Goal: Task Accomplishment & Management: Manage account settings

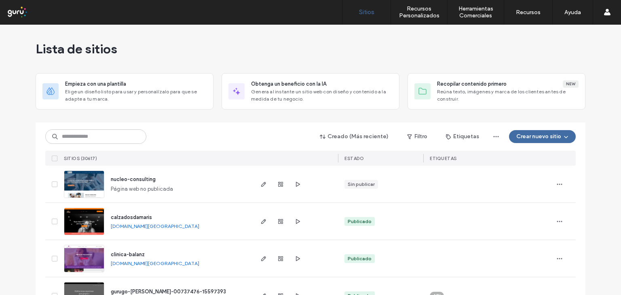
click at [323, 44] on div "Lista de sitios" at bounding box center [310, 49] width 549 height 48
click at [62, 137] on input at bounding box center [95, 136] width 101 height 15
paste input "**********"
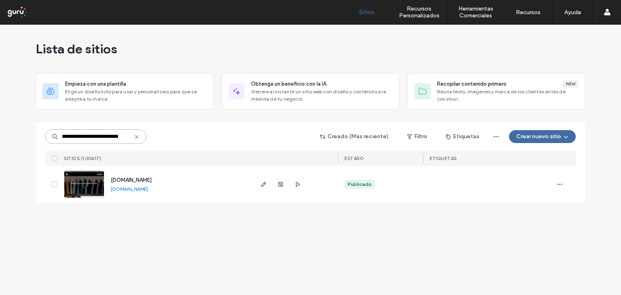
type input "**********"
click at [96, 185] on img at bounding box center [84, 198] width 40 height 55
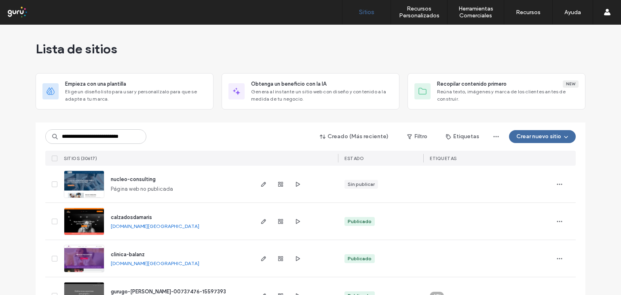
scroll to position [0, 8]
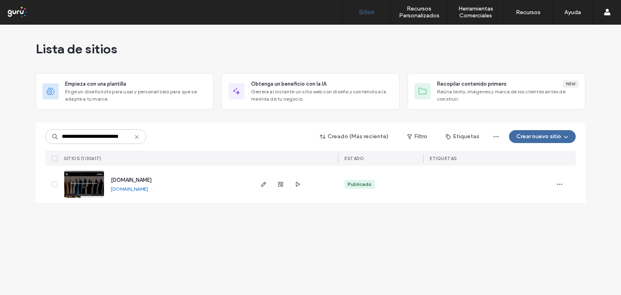
type input "**********"
click at [95, 184] on img at bounding box center [84, 198] width 40 height 55
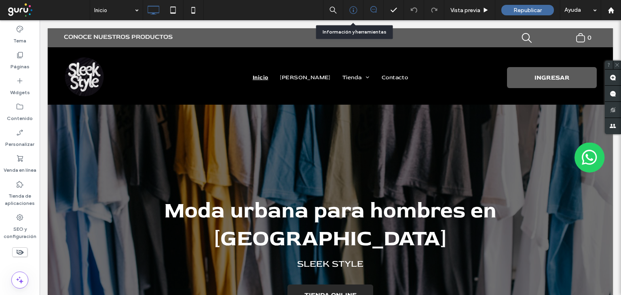
click at [354, 10] on icon at bounding box center [353, 10] width 8 height 8
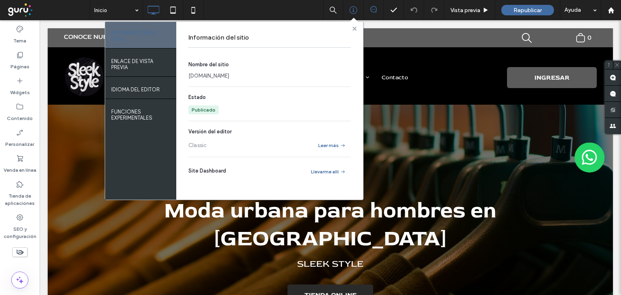
click at [354, 28] on use at bounding box center [354, 28] width 4 height 4
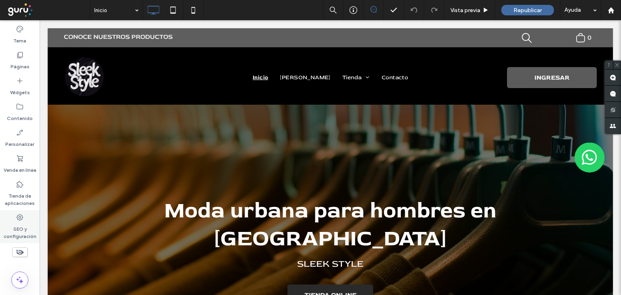
click at [20, 217] on icon at bounding box center [20, 217] width 8 height 8
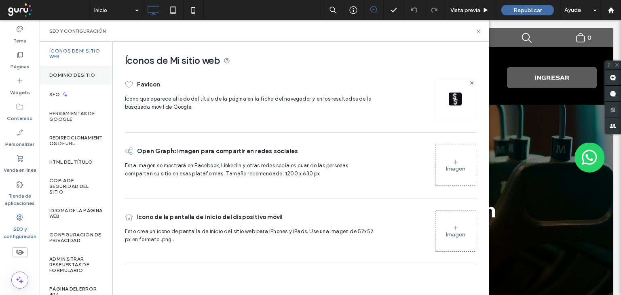
click at [76, 74] on label "Dominio de sitio" at bounding box center [72, 75] width 46 height 6
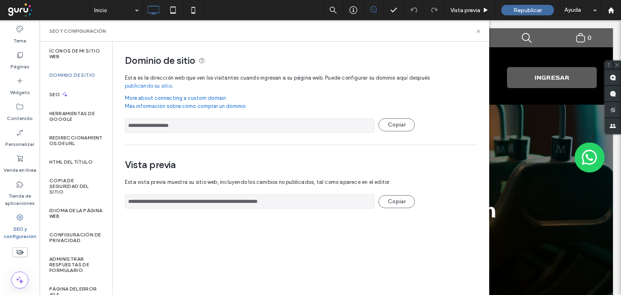
click at [18, 215] on icon at bounding box center [20, 217] width 8 height 8
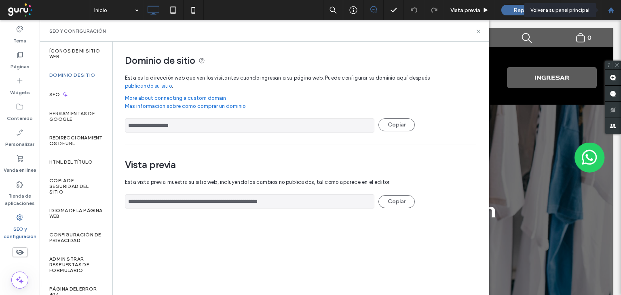
click at [609, 9] on use at bounding box center [610, 10] width 6 height 6
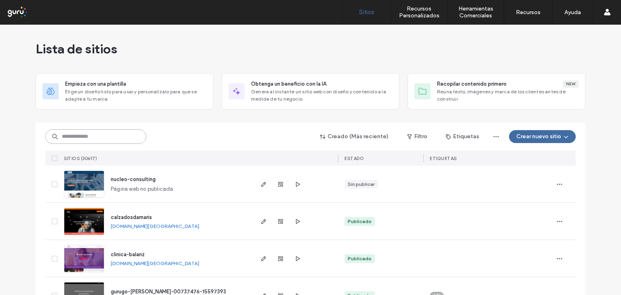
click at [73, 136] on input at bounding box center [95, 136] width 101 height 15
paste input "**********"
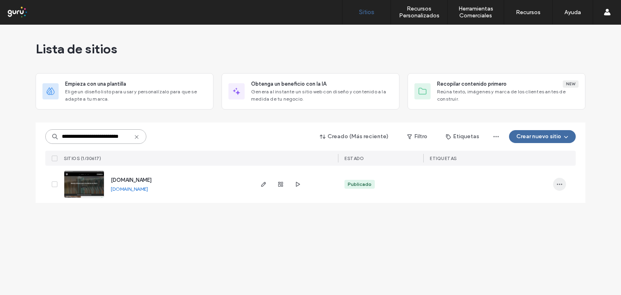
type input "**********"
click at [561, 183] on icon "button" at bounding box center [559, 184] width 6 height 6
click at [355, 235] on div "**********" at bounding box center [310, 160] width 621 height 270
click at [95, 182] on img at bounding box center [84, 198] width 40 height 55
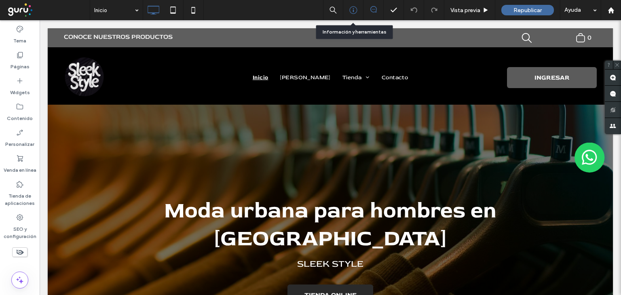
click at [352, 10] on use at bounding box center [353, 10] width 8 height 8
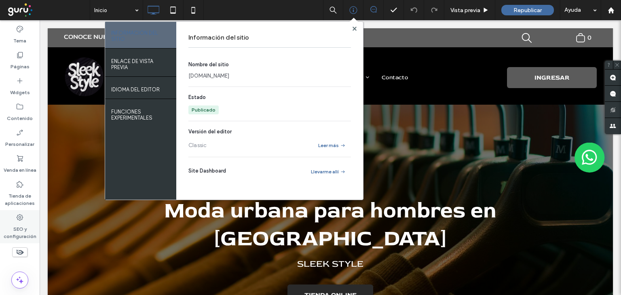
click at [19, 217] on icon at bounding box center [20, 217] width 8 height 8
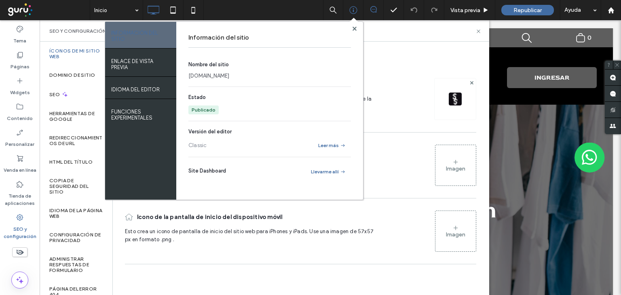
click at [396, 70] on div "Favicon Ícono que aparece al lado del título de la página en la ficha del naveg…" at bounding box center [300, 99] width 351 height 58
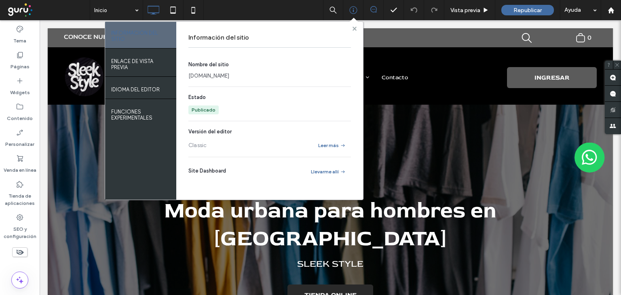
click at [354, 29] on use at bounding box center [354, 28] width 4 height 4
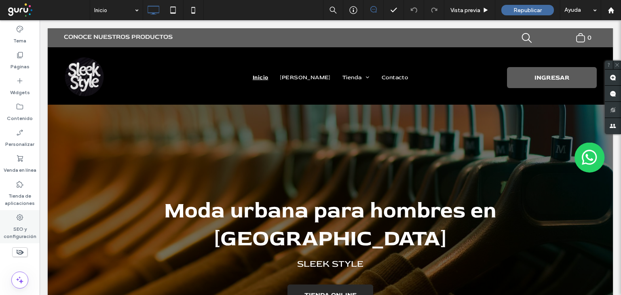
click at [20, 216] on icon at bounding box center [20, 217] width 8 height 8
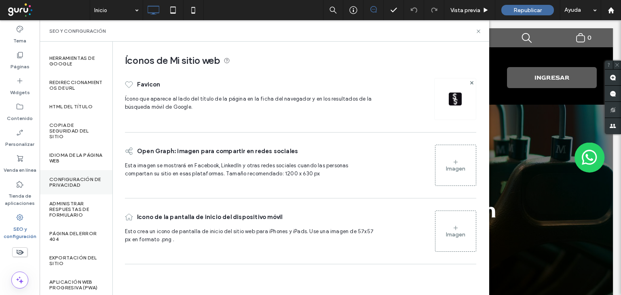
scroll to position [63, 0]
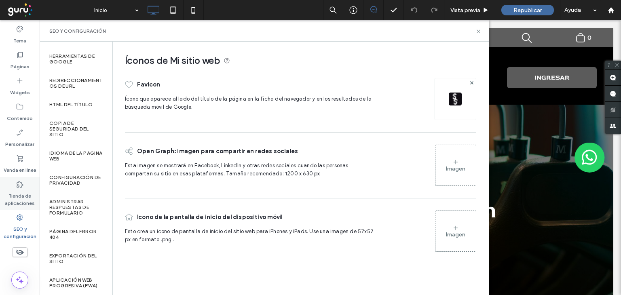
click at [20, 185] on icon at bounding box center [20, 184] width 8 height 8
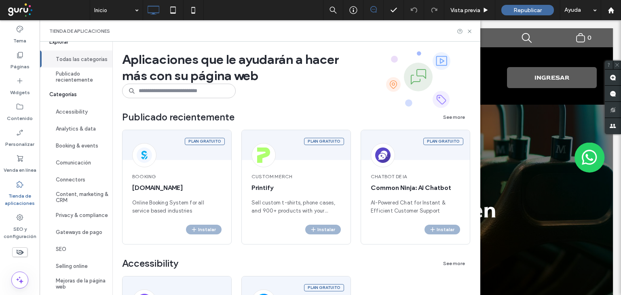
scroll to position [26, 0]
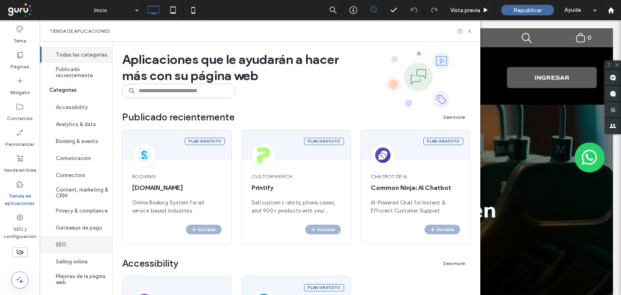
click at [61, 244] on button "SEO" at bounding box center [76, 244] width 73 height 17
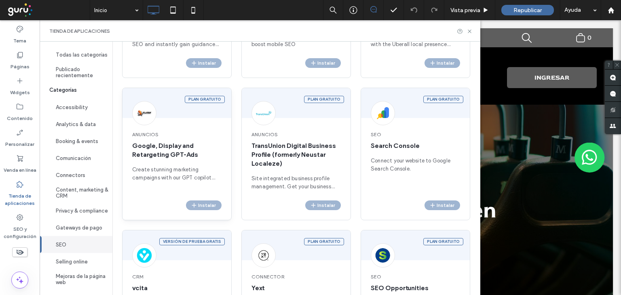
scroll to position [0, 0]
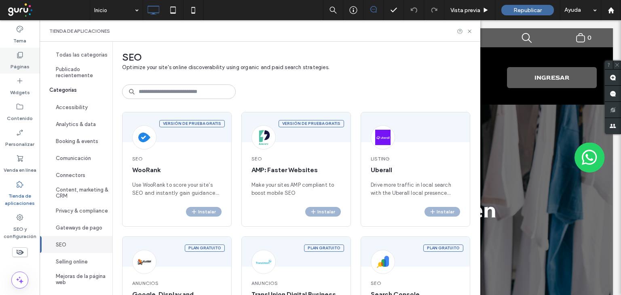
click at [21, 53] on icon at bounding box center [20, 55] width 8 height 8
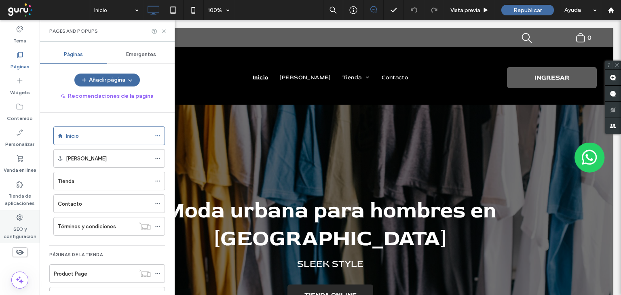
click at [21, 218] on icon at bounding box center [20, 217] width 8 height 8
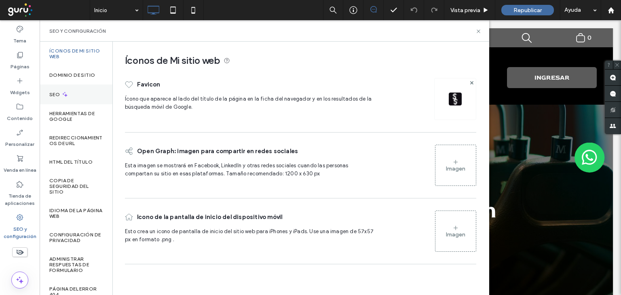
click at [56, 94] on label "SEO" at bounding box center [55, 95] width 12 height 6
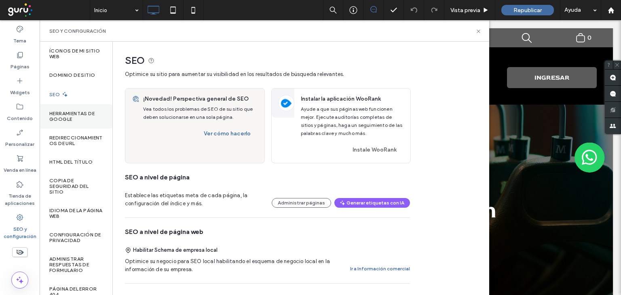
click at [67, 115] on label "Herramientas de Google" at bounding box center [75, 116] width 53 height 11
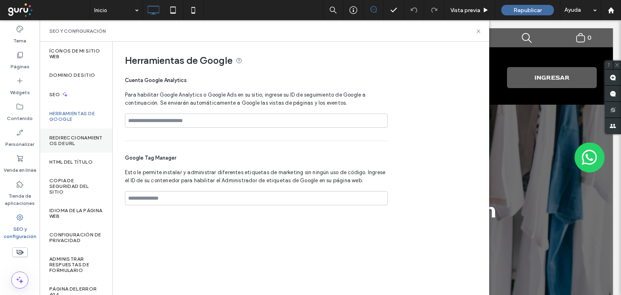
click at [68, 138] on label "Redireccionamientos de URL" at bounding box center [75, 140] width 53 height 11
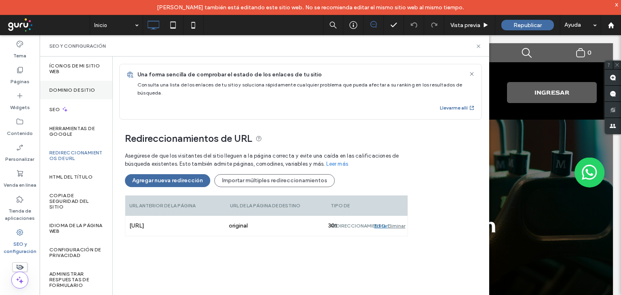
click at [71, 91] on label "Dominio de sitio" at bounding box center [72, 90] width 46 height 6
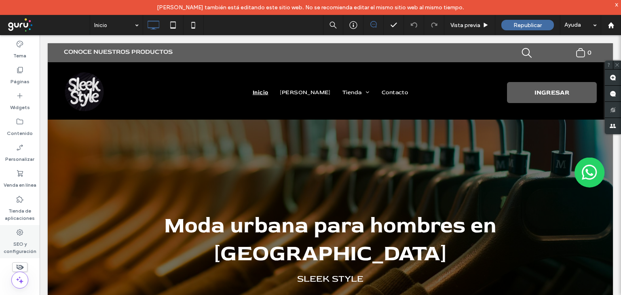
click at [22, 232] on use at bounding box center [20, 232] width 6 height 6
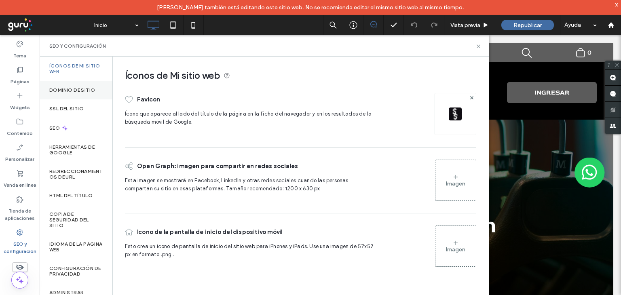
click at [65, 88] on label "Dominio de sitio" at bounding box center [72, 90] width 46 height 6
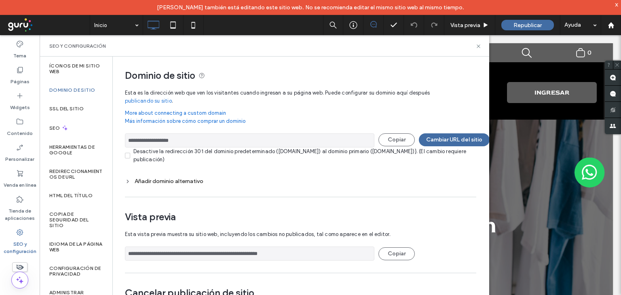
scroll to position [29, 0]
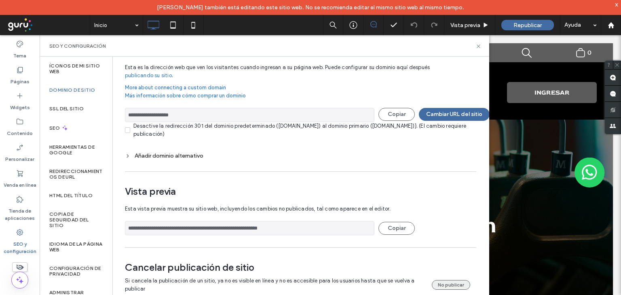
click at [452, 280] on button "No publicar" at bounding box center [451, 285] width 38 height 10
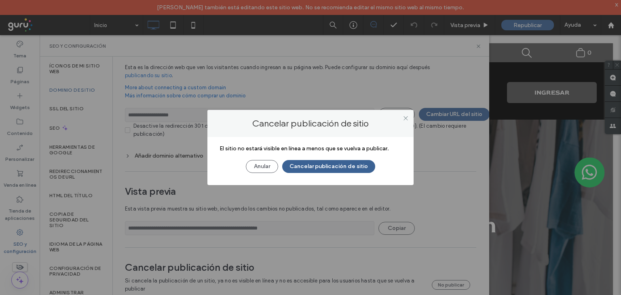
click at [325, 164] on button "Cancelar publicación de sitio" at bounding box center [328, 166] width 93 height 13
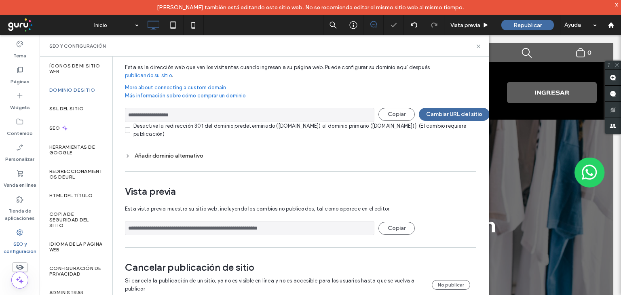
scroll to position [0, 0]
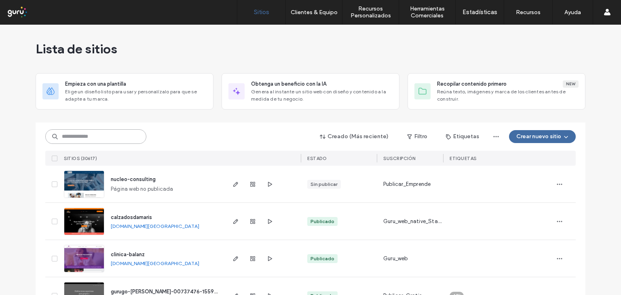
click at [68, 138] on input at bounding box center [95, 136] width 101 height 15
paste input "**********"
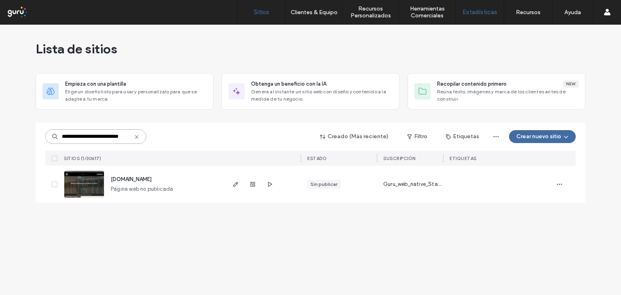
type input "**********"
